Goal: Navigation & Orientation: Locate item on page

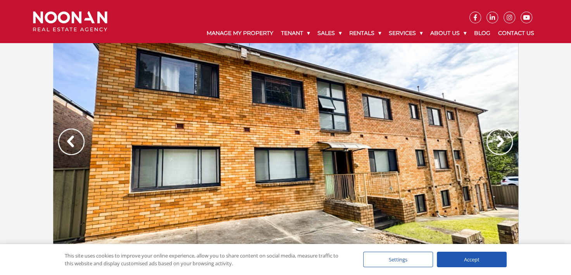
click at [68, 137] on img at bounding box center [71, 141] width 26 height 26
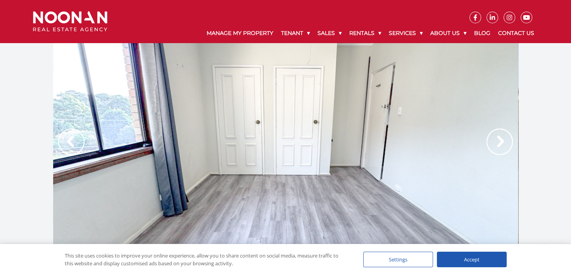
click at [74, 141] on img at bounding box center [71, 141] width 26 height 26
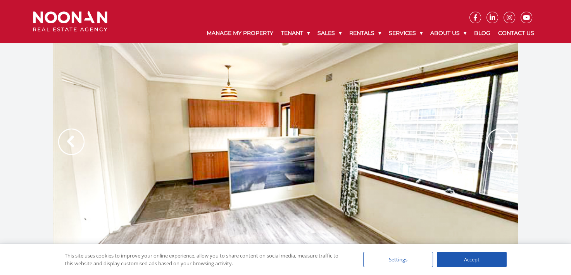
click at [76, 142] on img at bounding box center [71, 141] width 26 height 26
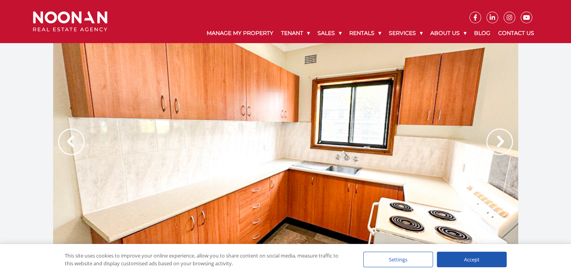
click at [76, 142] on img at bounding box center [71, 141] width 26 height 26
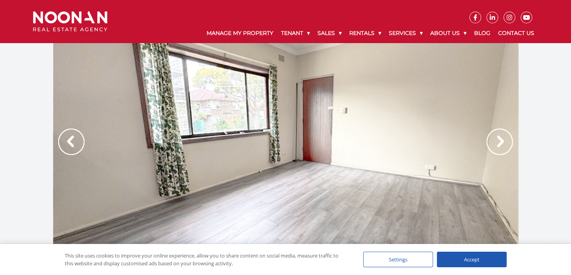
click at [71, 143] on img at bounding box center [71, 141] width 26 height 26
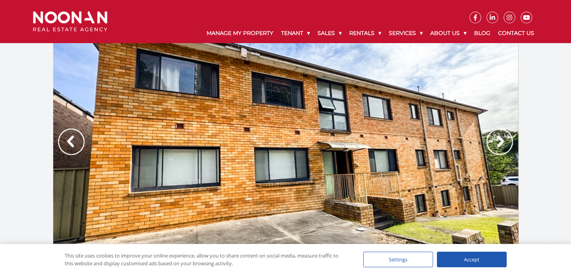
click at [71, 143] on img at bounding box center [71, 141] width 26 height 26
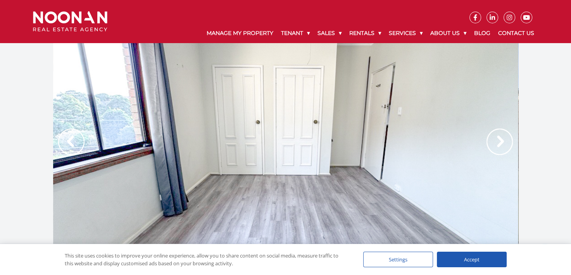
click at [71, 143] on img at bounding box center [71, 141] width 26 height 26
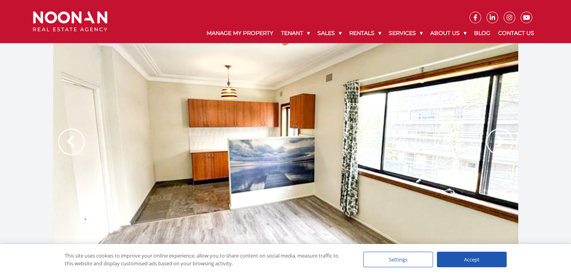
click at [71, 143] on img at bounding box center [71, 141] width 26 height 26
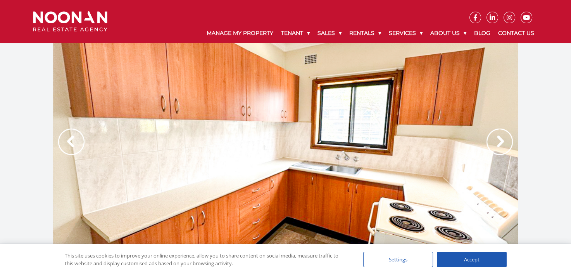
click at [71, 143] on img at bounding box center [71, 141] width 26 height 26
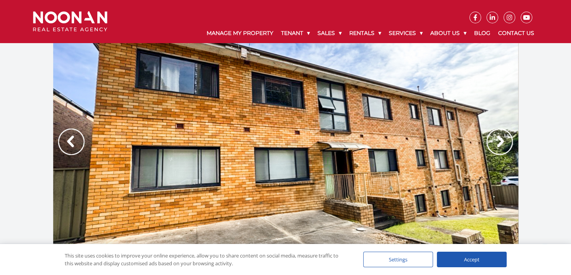
click at [23, 116] on div at bounding box center [285, 149] width 571 height 213
click at [76, 141] on img at bounding box center [71, 141] width 26 height 26
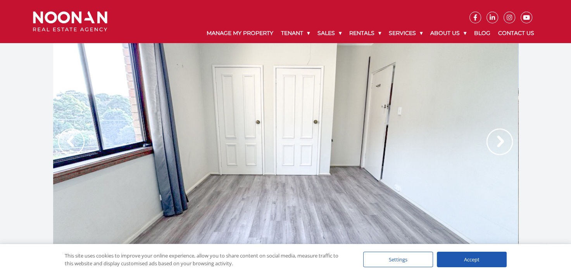
click at [76, 141] on img at bounding box center [71, 141] width 26 height 26
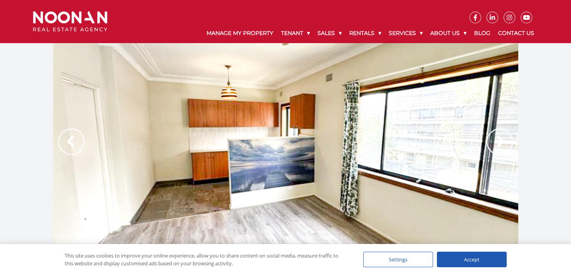
click at [76, 141] on img at bounding box center [71, 141] width 26 height 26
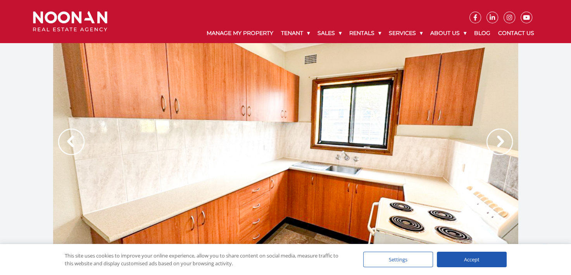
click at [76, 141] on img at bounding box center [71, 141] width 26 height 26
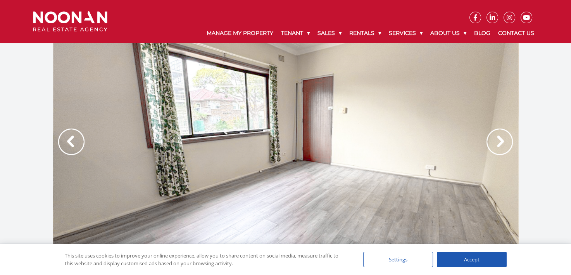
click at [293, 168] on div at bounding box center [285, 149] width 465 height 213
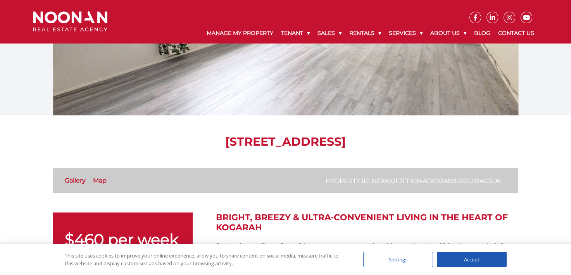
scroll to position [155, 0]
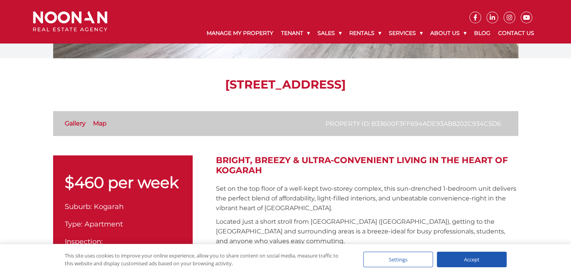
click at [392, 257] on div "Settings" at bounding box center [398, 259] width 70 height 16
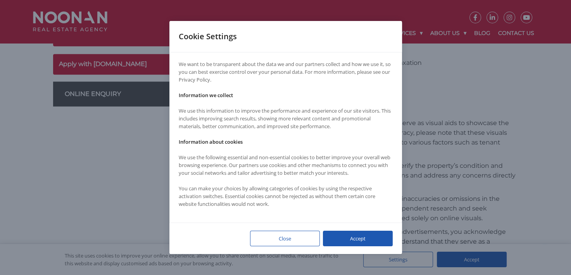
scroll to position [465, 0]
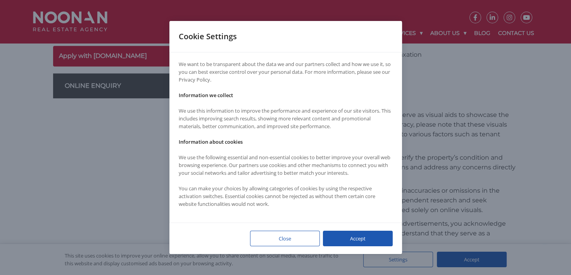
click at [275, 237] on div "Close" at bounding box center [285, 238] width 70 height 16
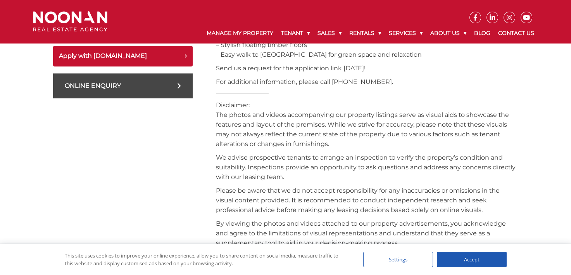
click at [459, 254] on div "Accept" at bounding box center [472, 259] width 70 height 16
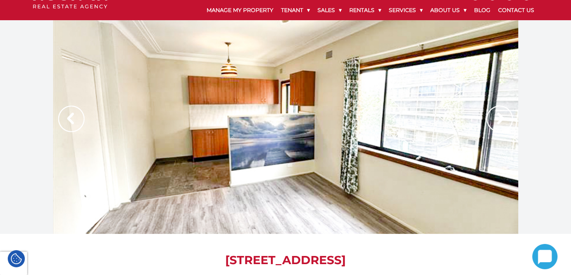
scroll to position [0, 0]
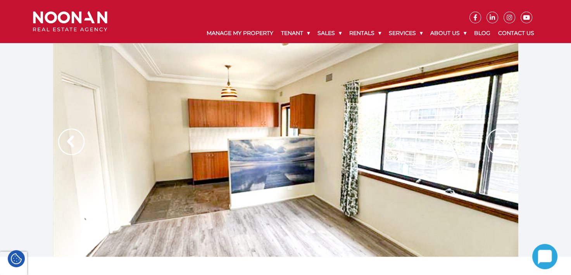
click at [495, 140] on img at bounding box center [500, 141] width 26 height 26
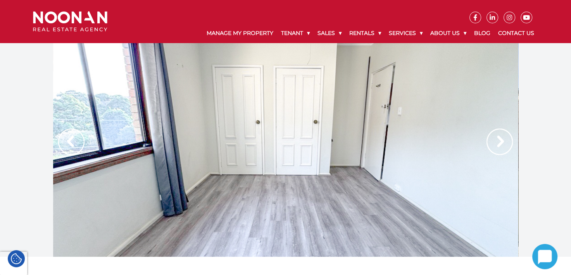
click at [495, 140] on img at bounding box center [500, 141] width 26 height 26
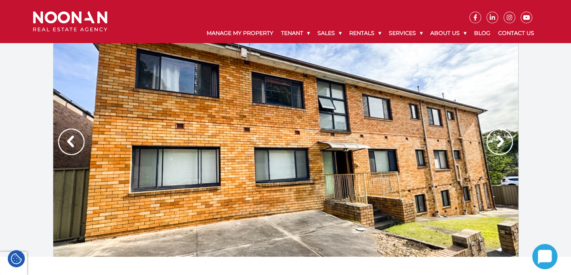
click at [495, 141] on img at bounding box center [500, 141] width 26 height 26
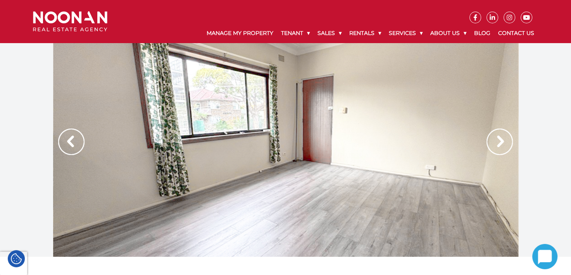
click at [500, 142] on img at bounding box center [500, 141] width 26 height 26
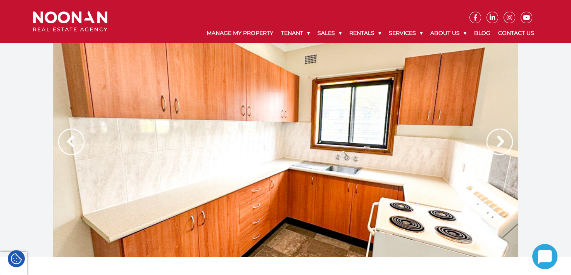
click at [498, 141] on img at bounding box center [500, 141] width 26 height 26
